Goal: Find specific page/section: Find specific page/section

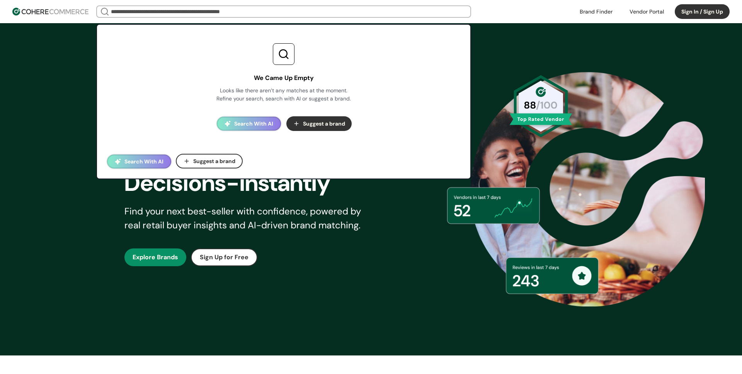
click at [220, 15] on input "search" at bounding box center [283, 11] width 349 height 11
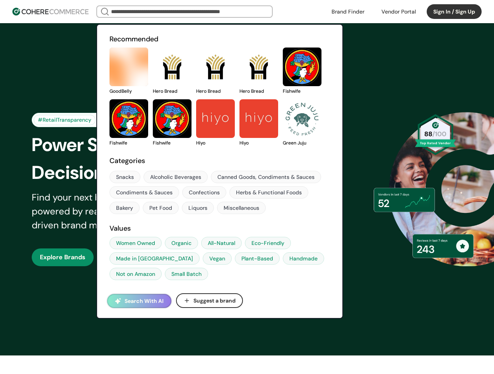
click at [153, 12] on input "search" at bounding box center [184, 11] width 150 height 11
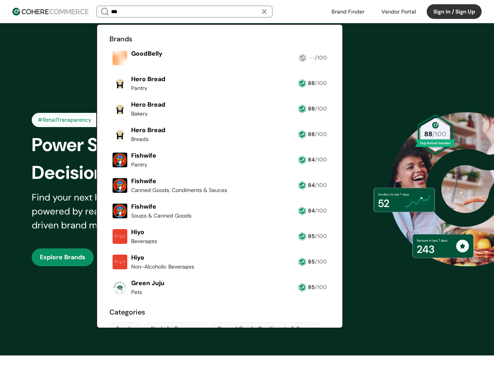
type input "****"
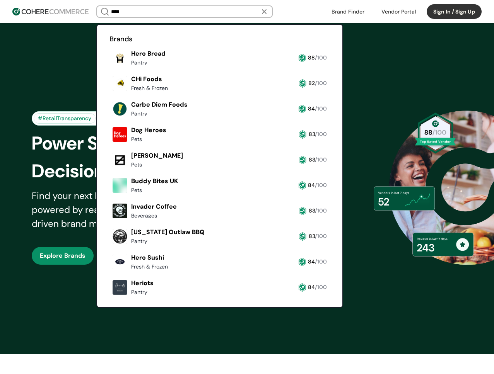
scroll to position [1, 0]
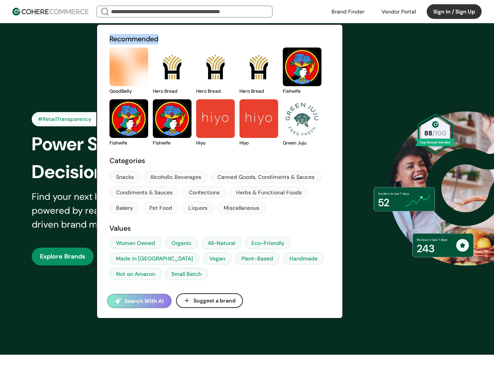
drag, startPoint x: 160, startPoint y: 39, endPoint x: 104, endPoint y: 41, distance: 55.7
click at [106, 39] on div "Recommended GoodBelly Hero Bread Hero Bread Hero Bread Fishwife Fishwife Fishwi…" at bounding box center [220, 157] width 246 height 265
copy h2 "Recommended"
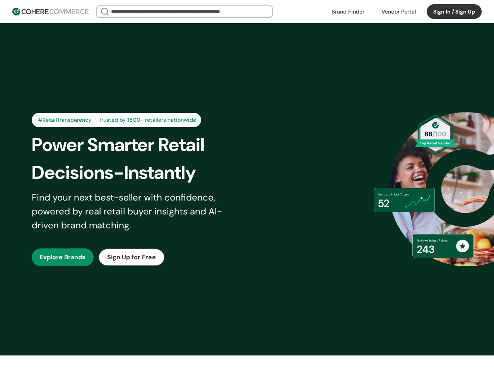
scroll to position [1, 0]
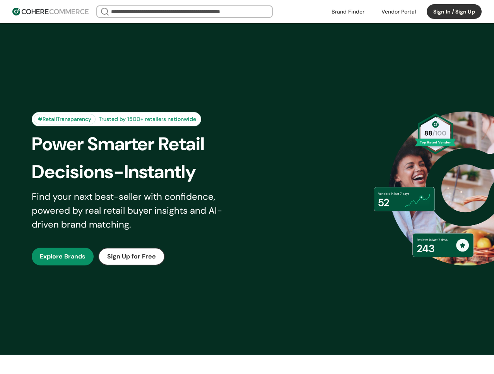
click at [215, 11] on input "search" at bounding box center [184, 11] width 150 height 11
